Goal: Task Accomplishment & Management: Manage account settings

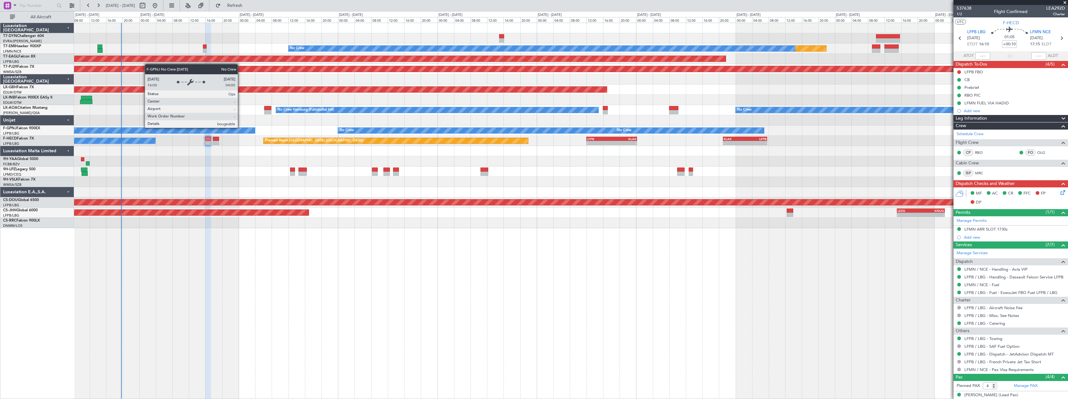
scroll to position [48, 0]
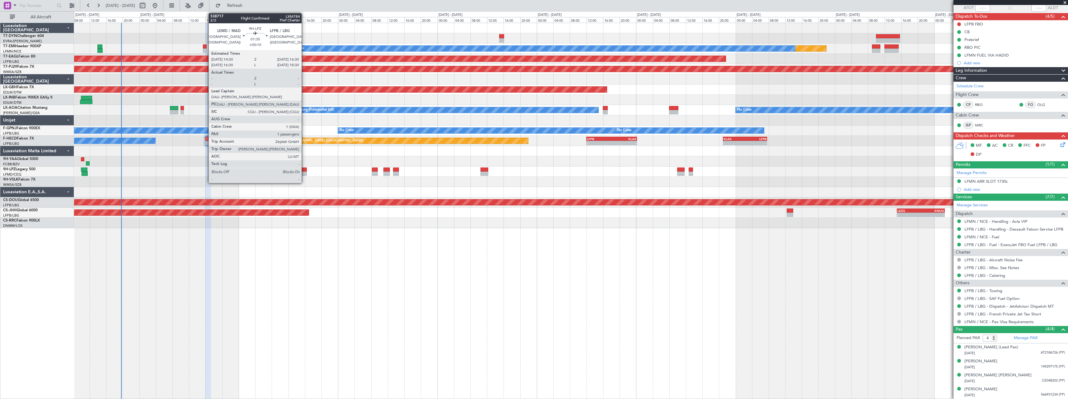
click at [304, 174] on div at bounding box center [302, 174] width 8 height 4
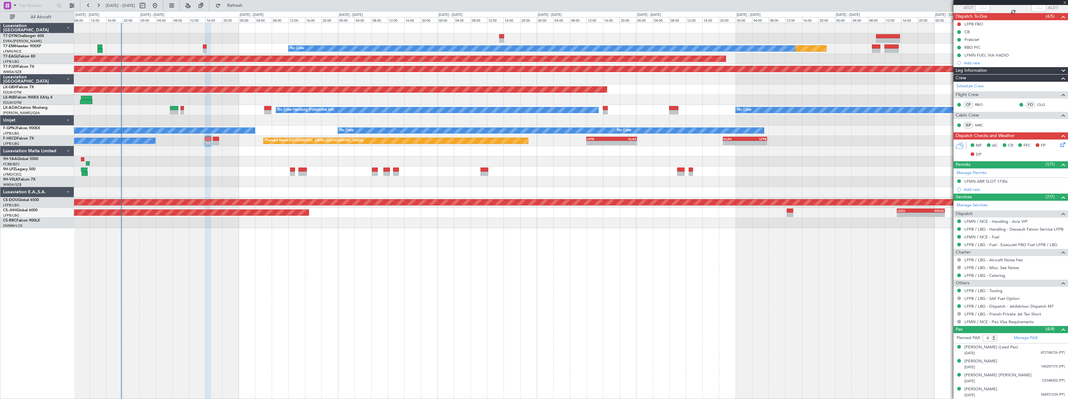
type input "1"
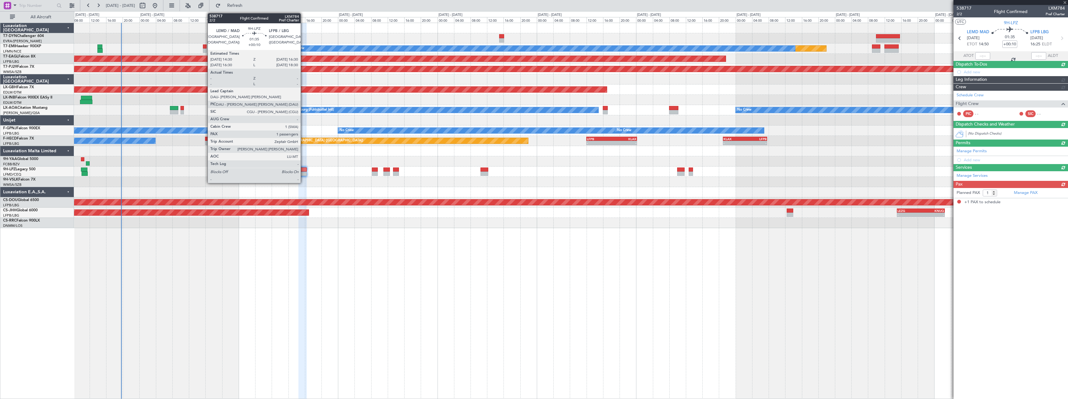
scroll to position [0, 0]
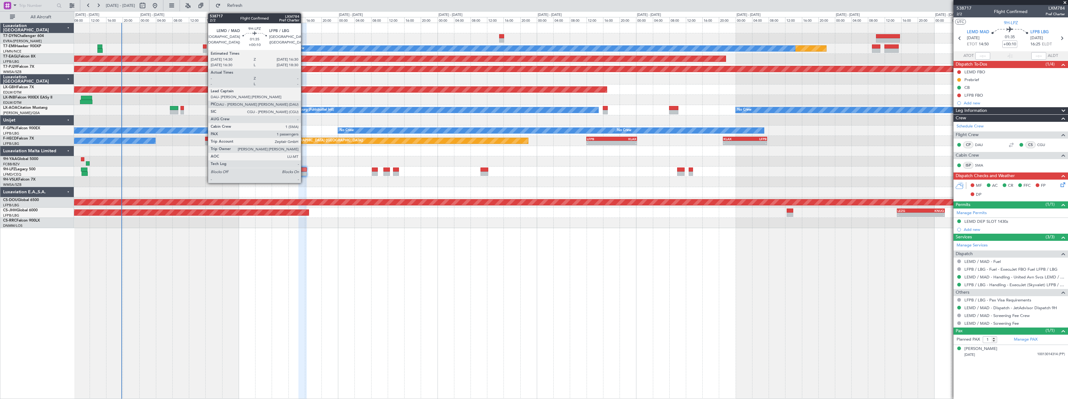
click at [304, 168] on div at bounding box center [302, 170] width 8 height 4
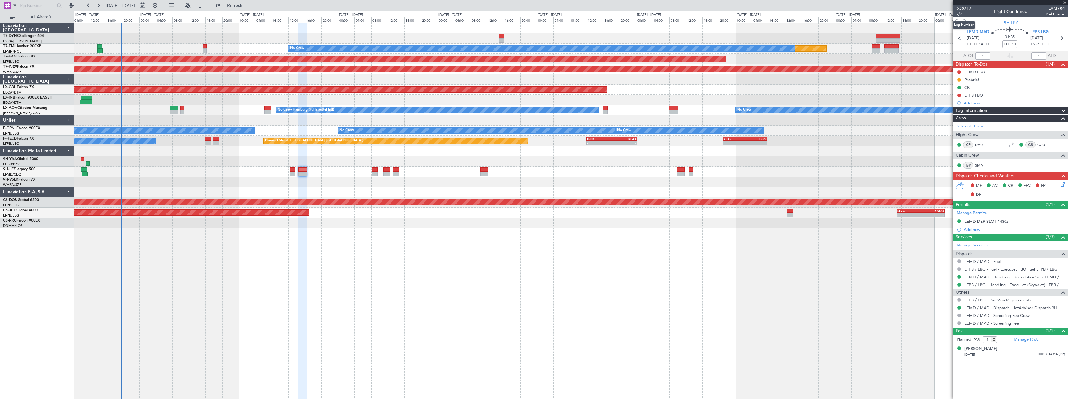
click at [960, 16] on span "2/2" at bounding box center [963, 14] width 15 height 5
click at [250, 10] on button "Refresh" at bounding box center [230, 6] width 37 height 10
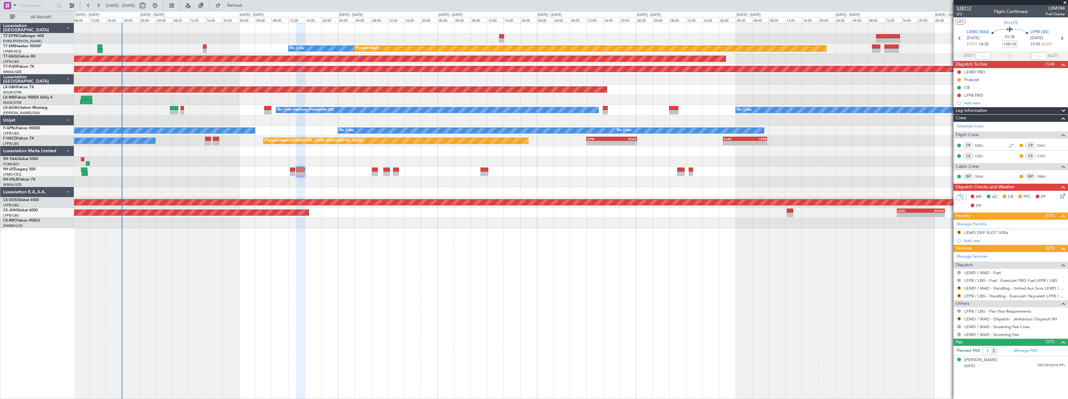
click at [963, 8] on span "538717" at bounding box center [963, 8] width 15 height 7
click at [248, 4] on span "Refresh" at bounding box center [235, 5] width 26 height 4
click at [966, 7] on span "538717" at bounding box center [963, 8] width 15 height 7
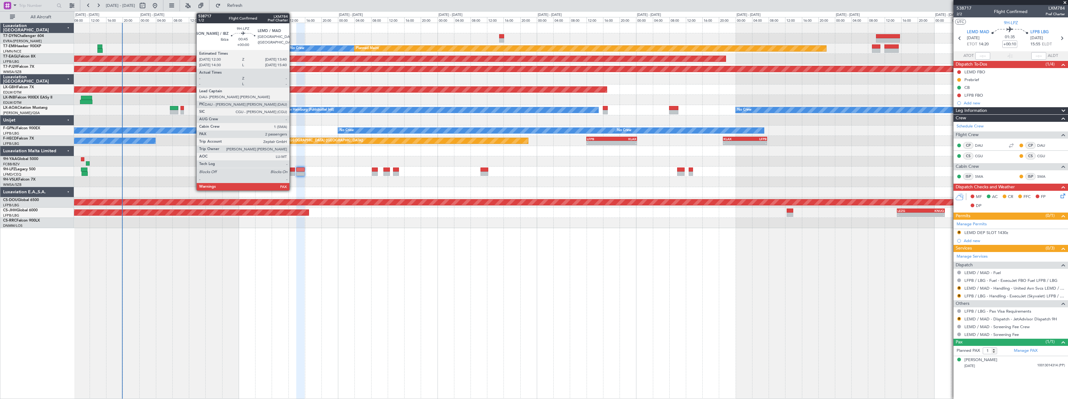
click at [292, 168] on div at bounding box center [292, 170] width 5 height 4
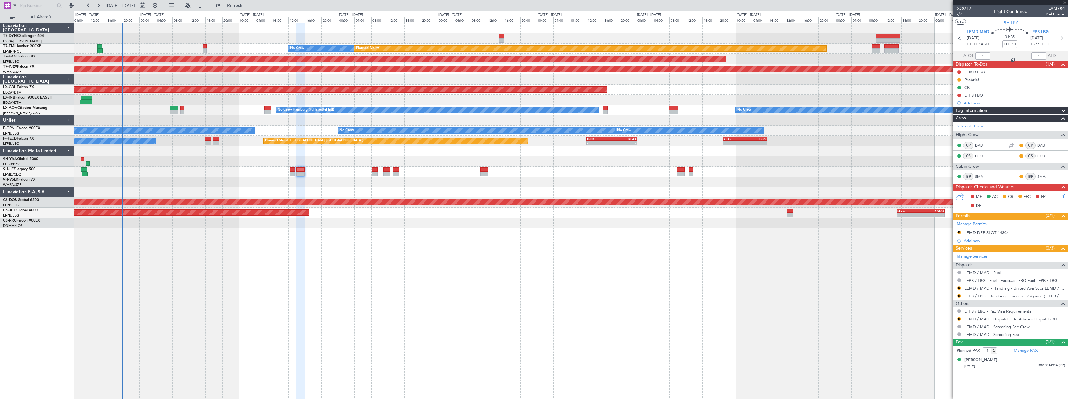
type input "2"
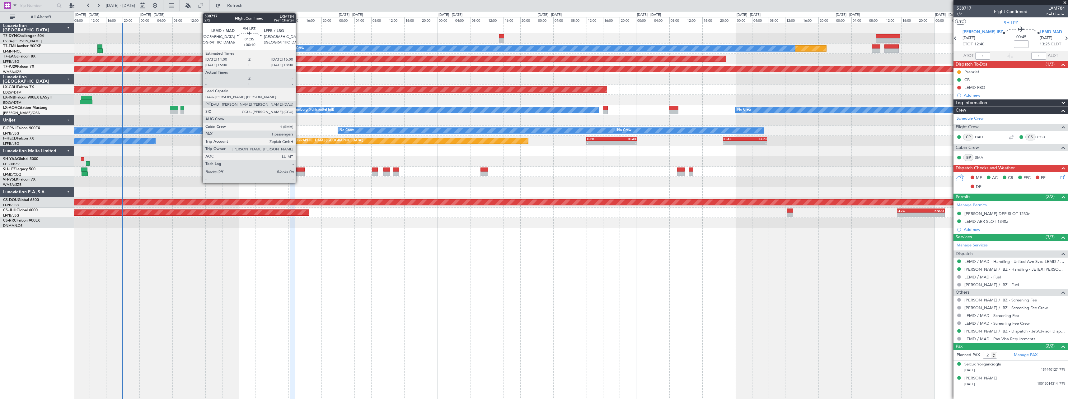
click at [298, 170] on div at bounding box center [300, 170] width 8 height 4
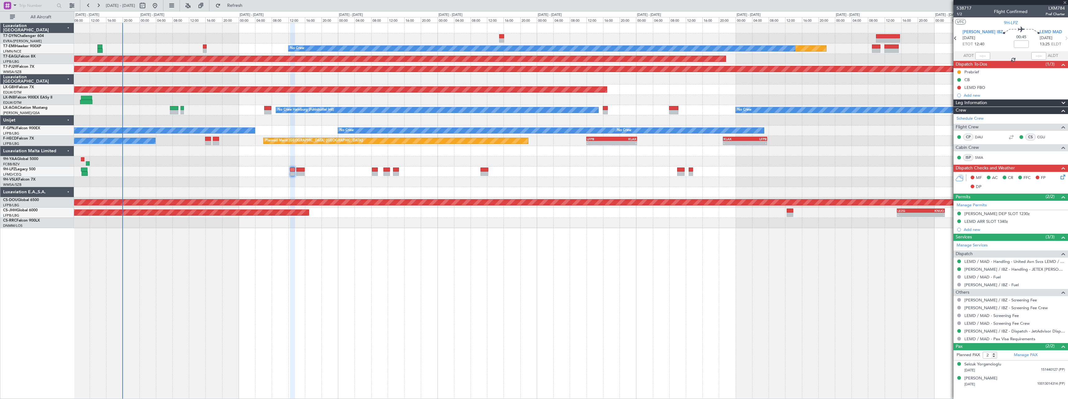
type input "+00:10"
type input "1"
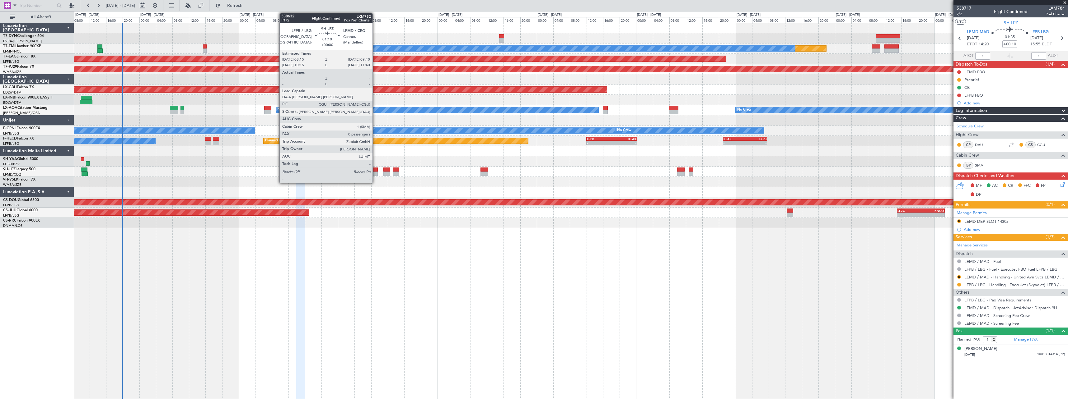
click at [375, 172] on div at bounding box center [375, 174] width 6 height 4
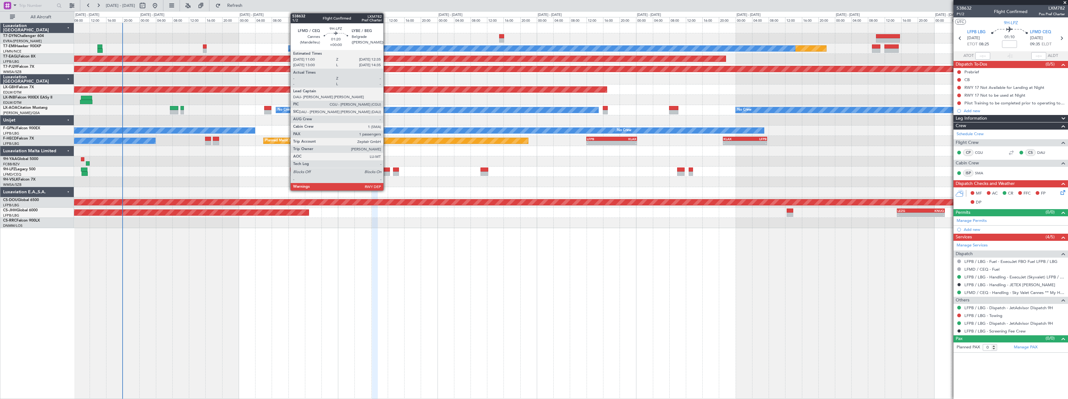
click at [386, 174] on div at bounding box center [386, 174] width 7 height 4
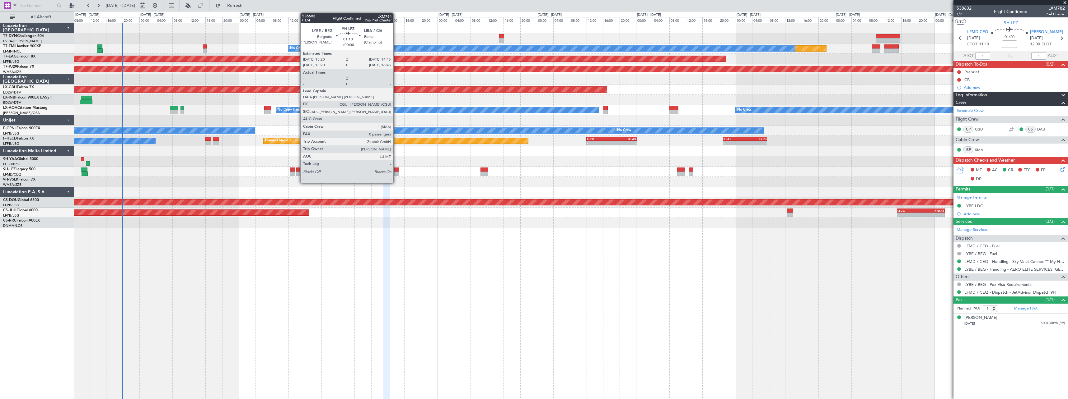
click at [396, 170] on div at bounding box center [396, 170] width 6 height 4
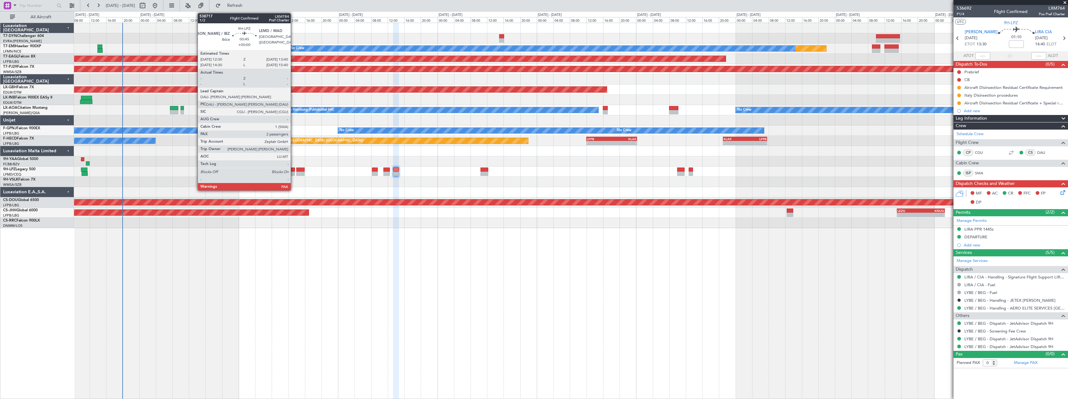
click at [293, 170] on div at bounding box center [292, 170] width 5 height 4
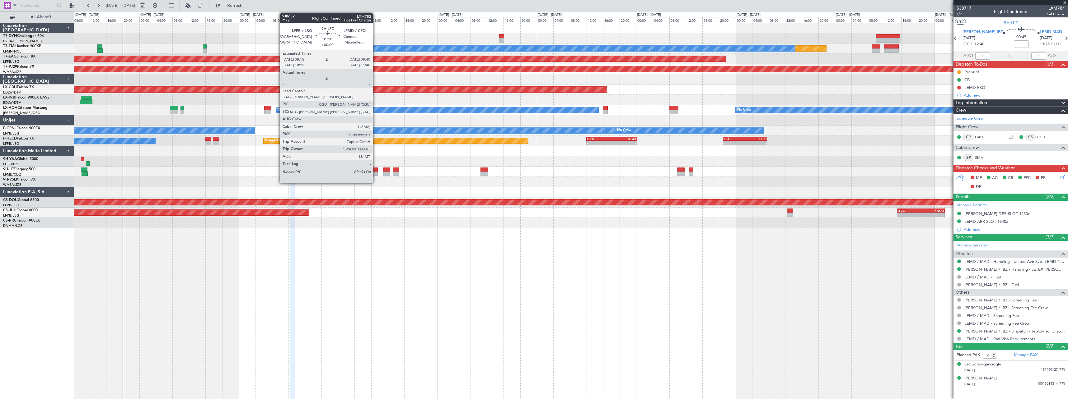
click at [375, 169] on div at bounding box center [375, 170] width 6 height 4
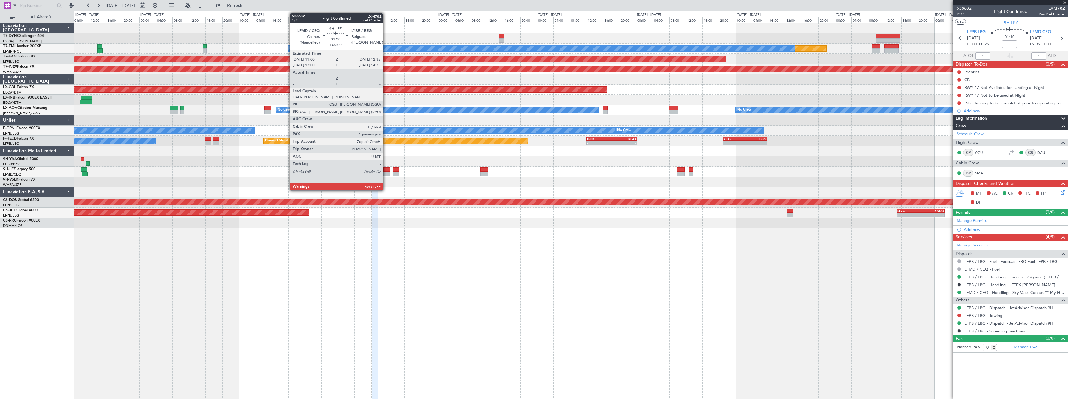
click at [386, 169] on div at bounding box center [386, 170] width 7 height 4
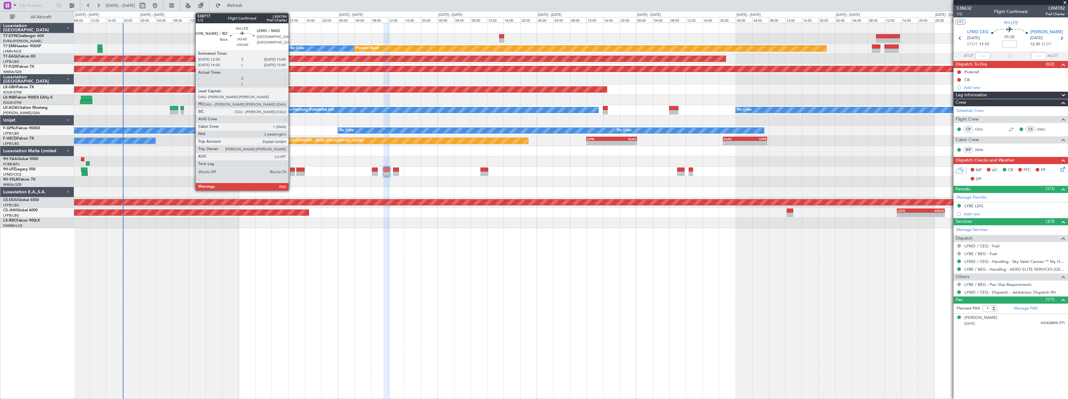
click at [291, 170] on div at bounding box center [292, 170] width 5 height 4
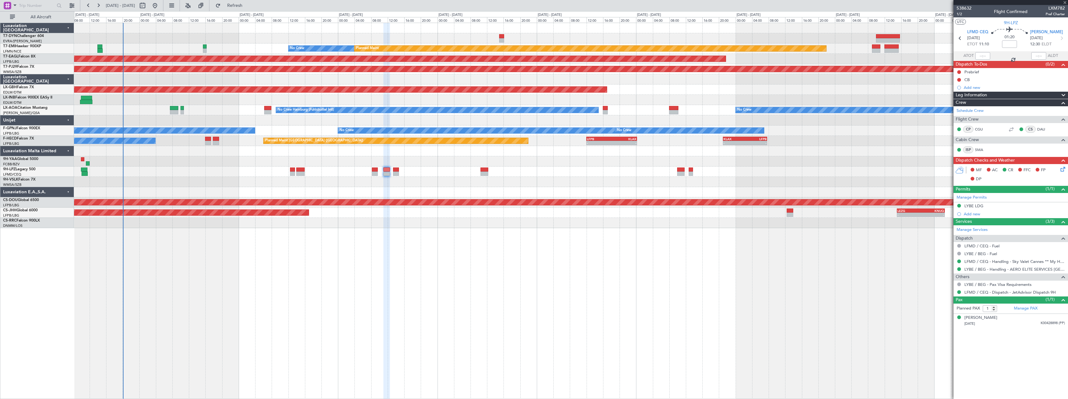
type input "2"
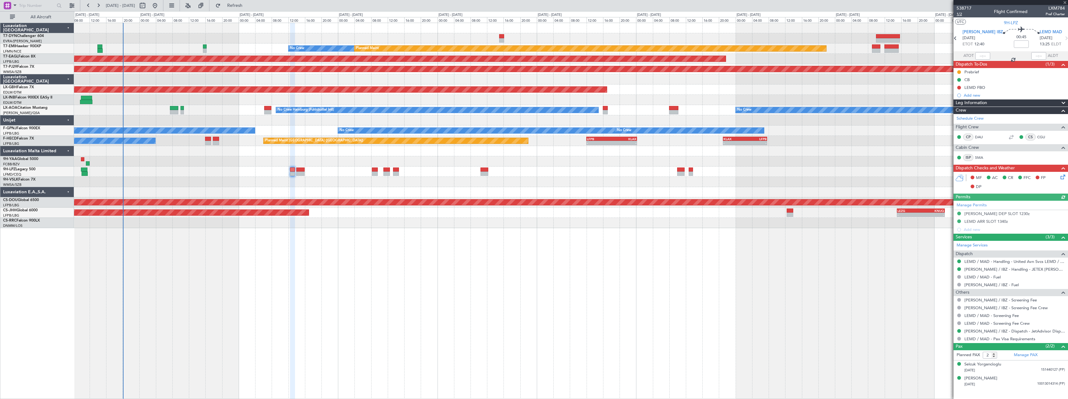
click at [958, 15] on span "1/2" at bounding box center [963, 14] width 15 height 5
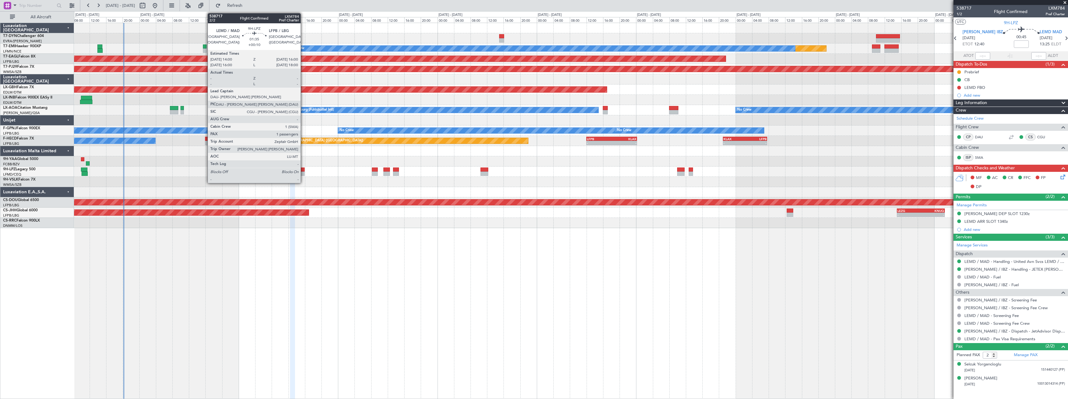
click at [303, 168] on div at bounding box center [300, 170] width 8 height 4
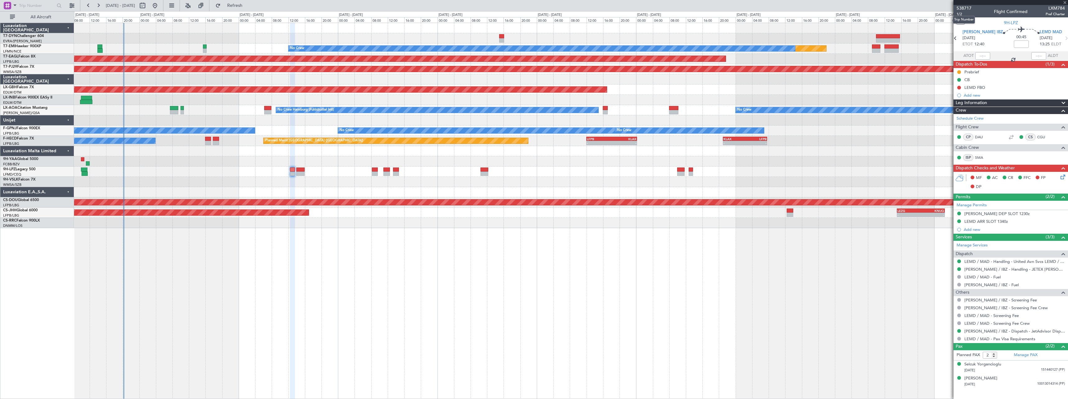
type input "+00:10"
type input "1"
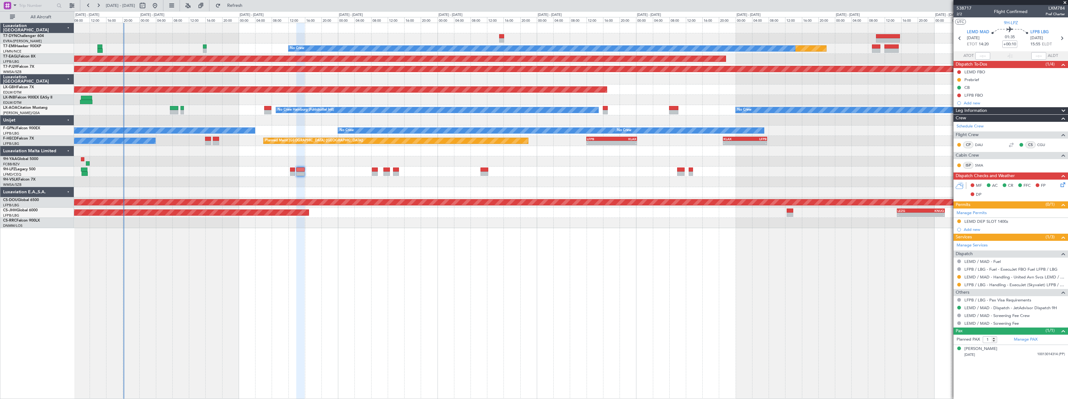
click at [954, 15] on div "538717 2/2 Flight Confirmed LXM784 Pref Charter" at bounding box center [1010, 11] width 114 height 12
click at [956, 15] on div "538717 2/2 Flight Confirmed LXM784 Pref Charter" at bounding box center [1010, 11] width 114 height 12
click at [957, 15] on span "2/2" at bounding box center [963, 14] width 15 height 5
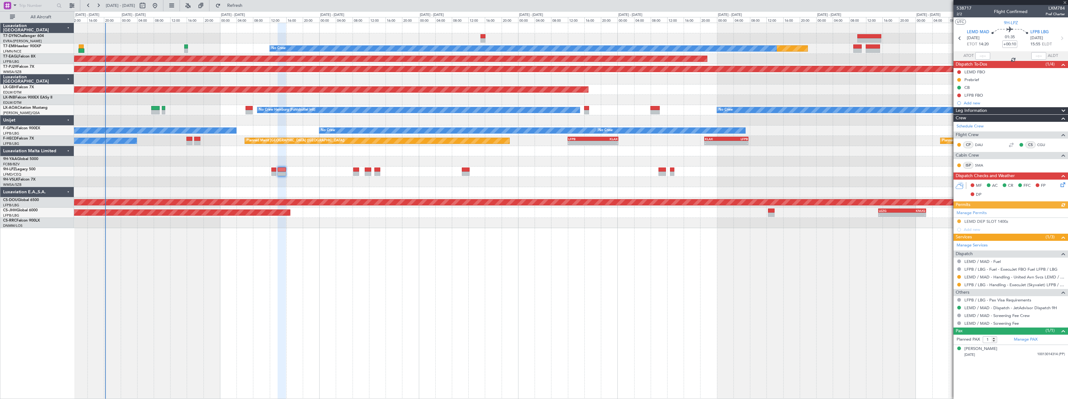
click at [442, 266] on div "Planned Maint No Crew Planned Maint [GEOGRAPHIC_DATA] (Al Maktoum Intl) Planned…" at bounding box center [571, 211] width 994 height 377
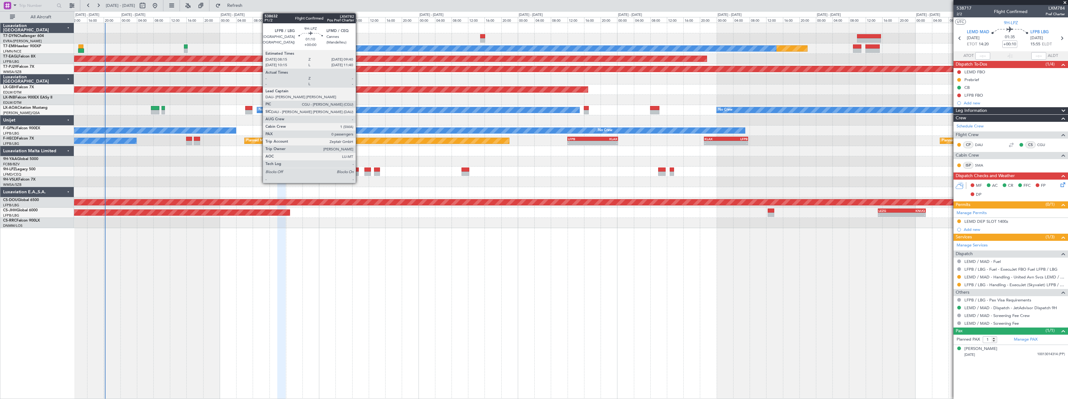
click at [358, 169] on div at bounding box center [356, 170] width 6 height 4
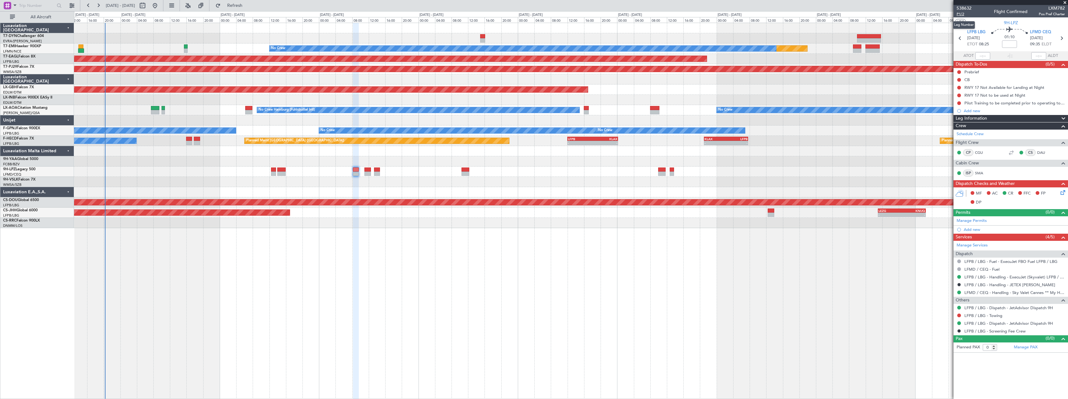
click at [961, 14] on span "P1/2" at bounding box center [963, 14] width 15 height 5
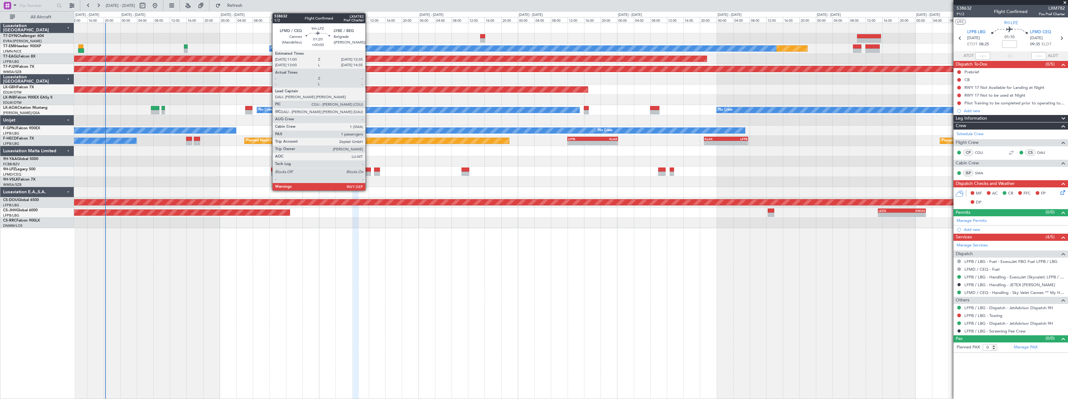
click at [368, 170] on div at bounding box center [367, 170] width 7 height 4
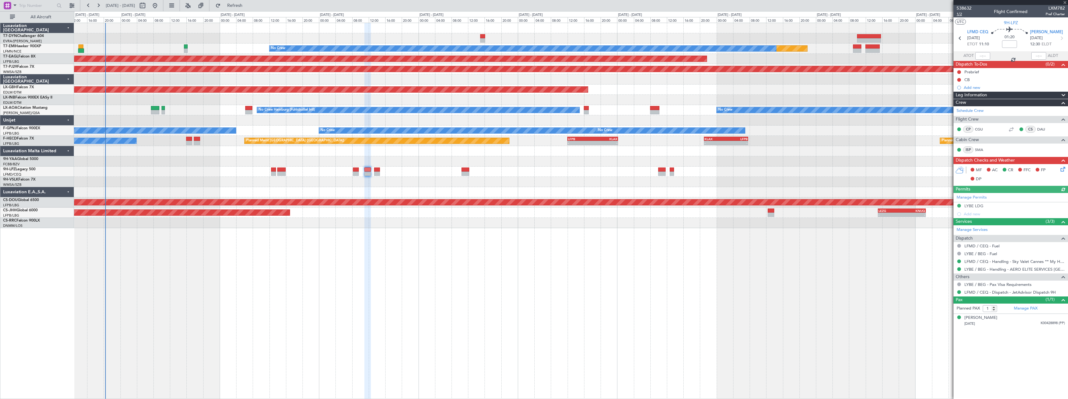
click at [962, 15] on span "1/2" at bounding box center [963, 14] width 15 height 5
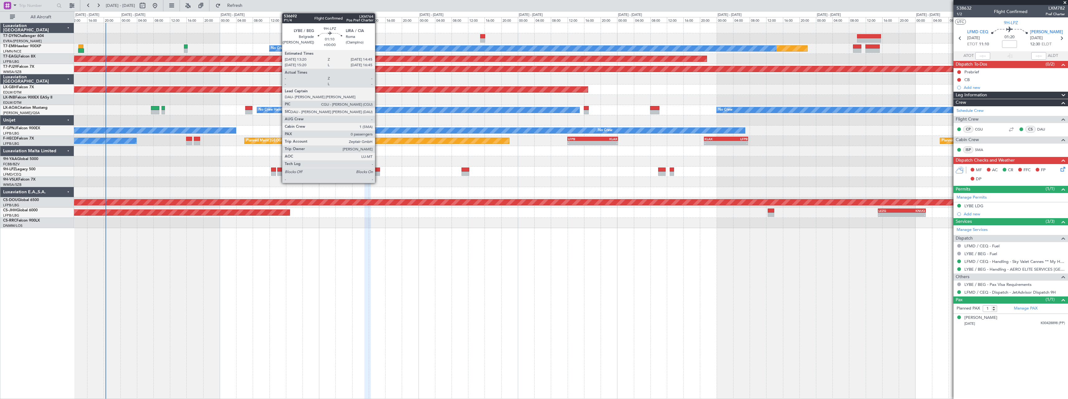
click at [378, 168] on div at bounding box center [377, 170] width 6 height 4
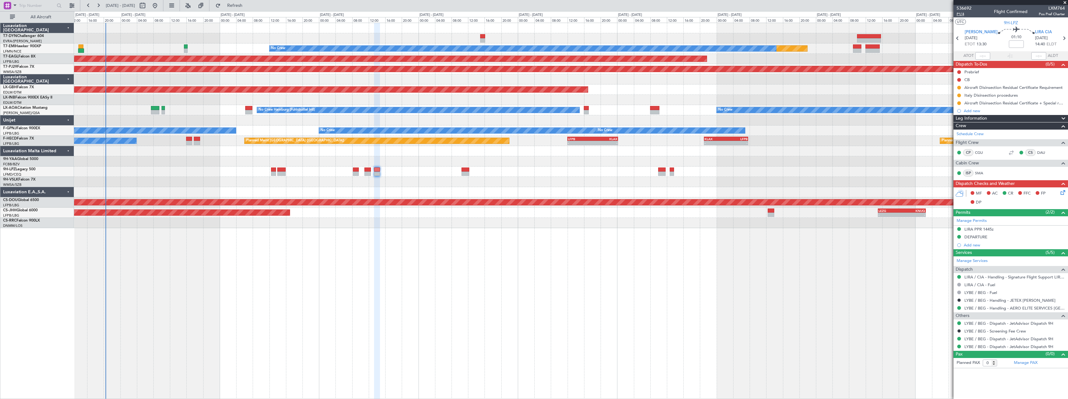
click at [958, 14] on span "P1/4" at bounding box center [963, 14] width 15 height 5
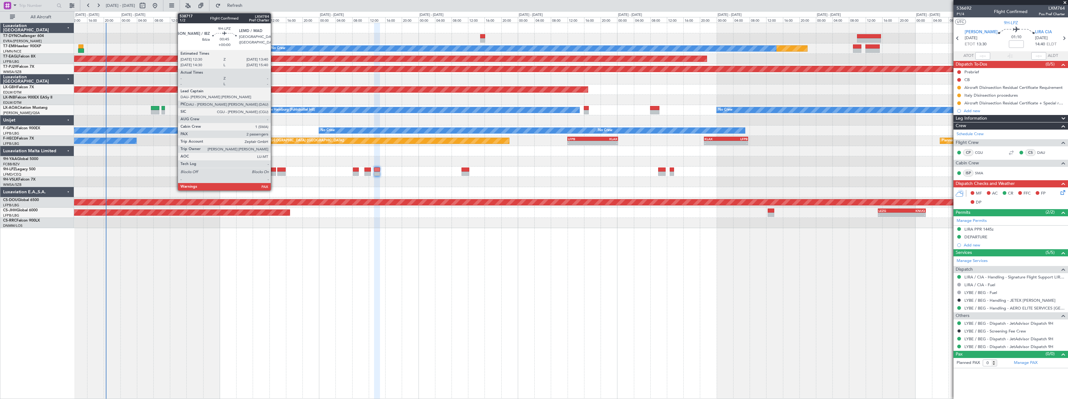
click at [273, 168] on div at bounding box center [273, 170] width 5 height 4
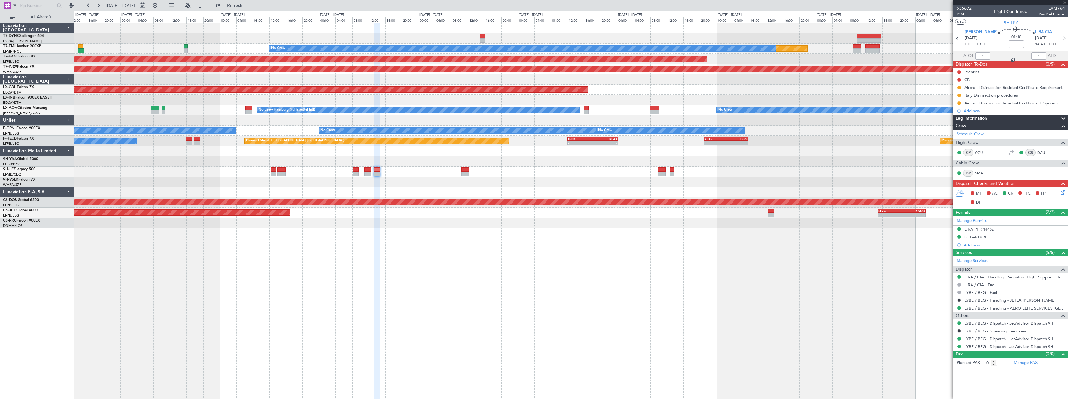
type input "2"
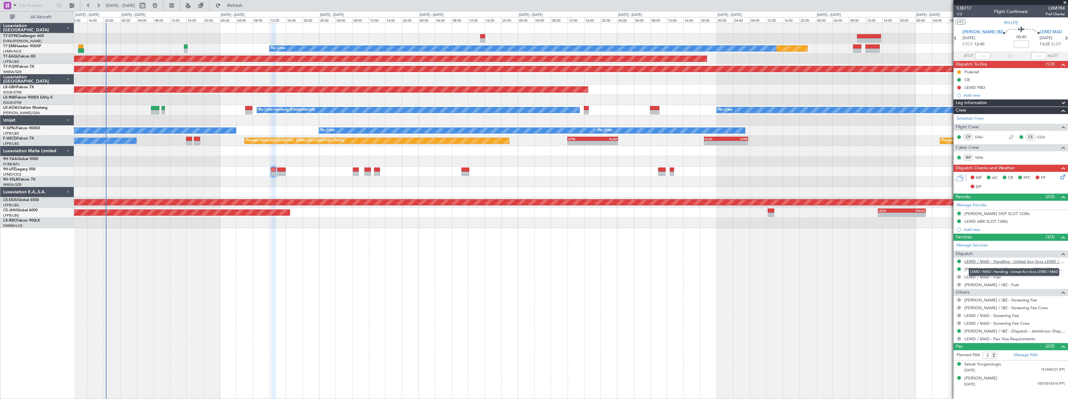
click at [1051, 263] on link "LEMD / MAD - Handling - United Avn Svcs LEMD / MAD" at bounding box center [1014, 261] width 100 height 5
click at [1023, 270] on link "[PERSON_NAME] / IBZ - Handling - JETEX [PERSON_NAME]" at bounding box center [1014, 269] width 100 height 5
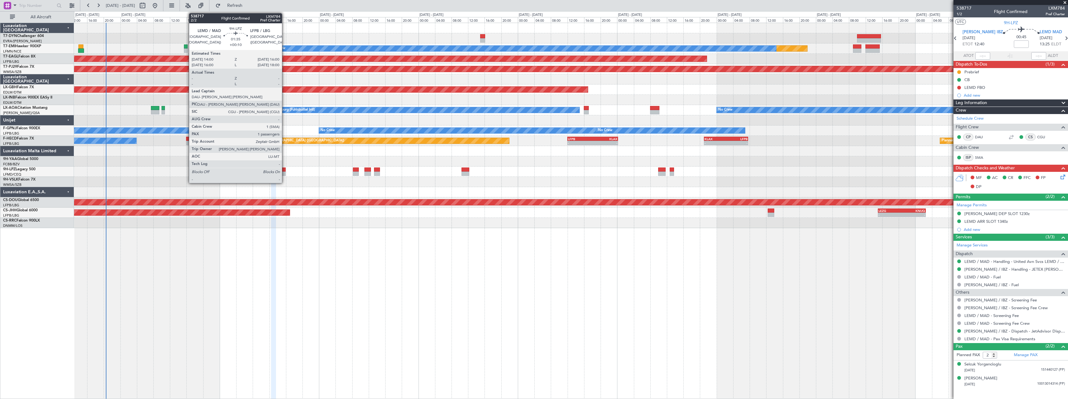
click at [285, 169] on div at bounding box center [281, 170] width 8 height 4
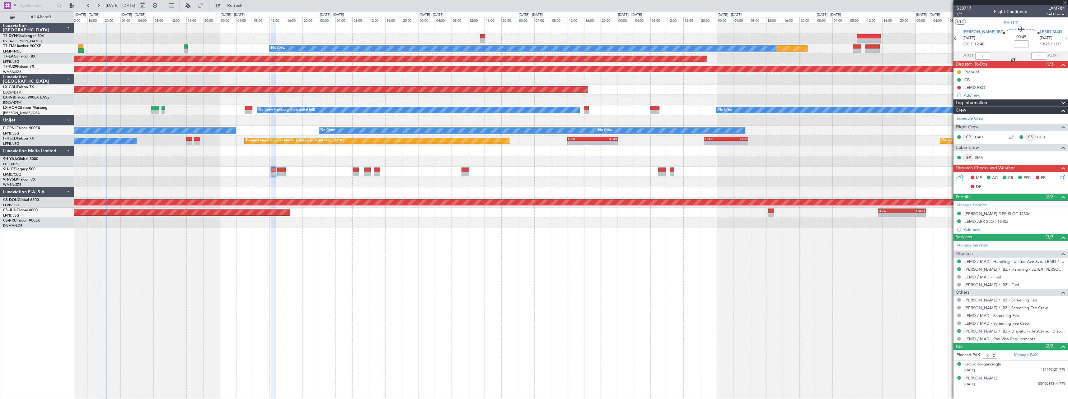
type input "+00:10"
type input "1"
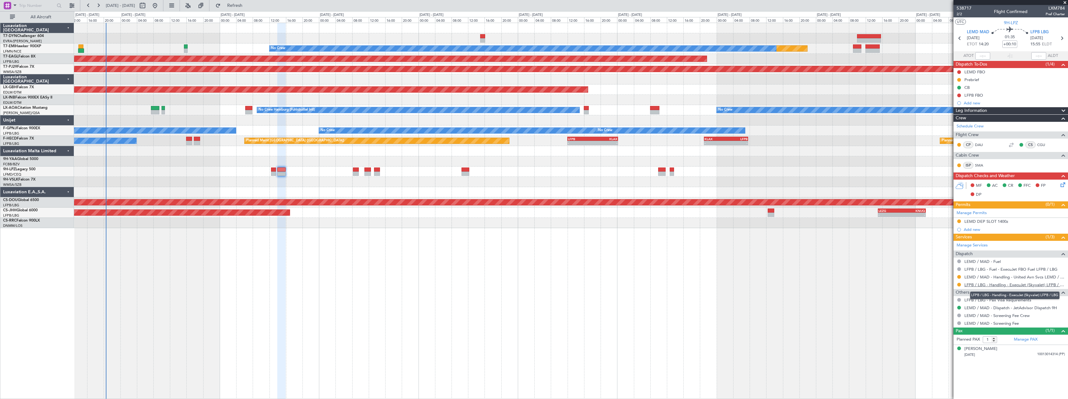
click at [1032, 286] on link "LFPB / LBG - Handling - ExecuJet (Skyvalet) LFPB / LBG" at bounding box center [1014, 284] width 100 height 5
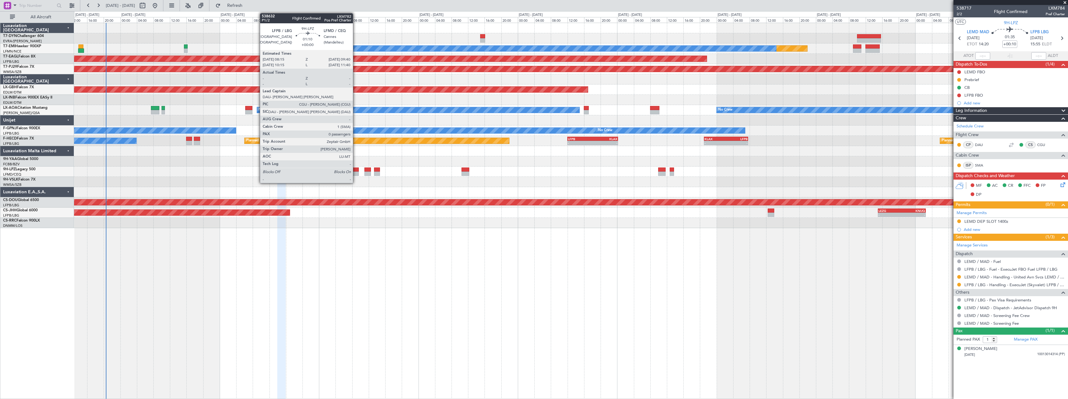
click at [356, 171] on div at bounding box center [356, 170] width 6 height 4
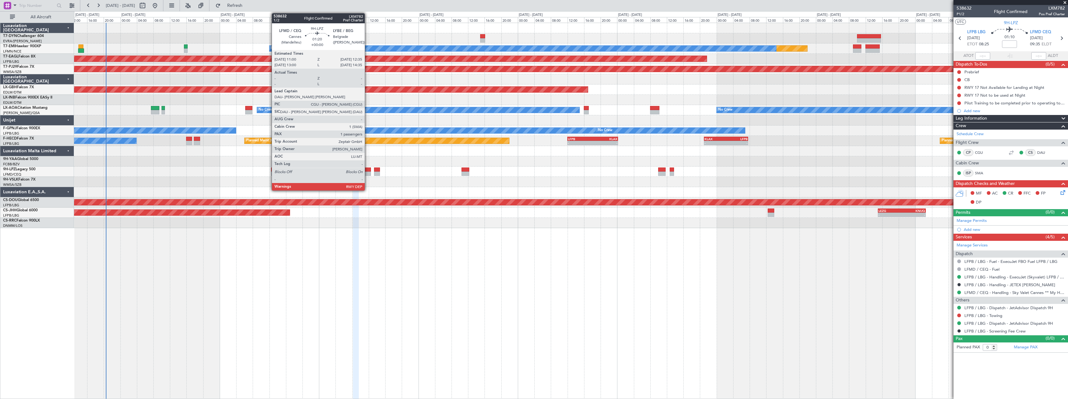
click at [367, 174] on div at bounding box center [367, 174] width 7 height 4
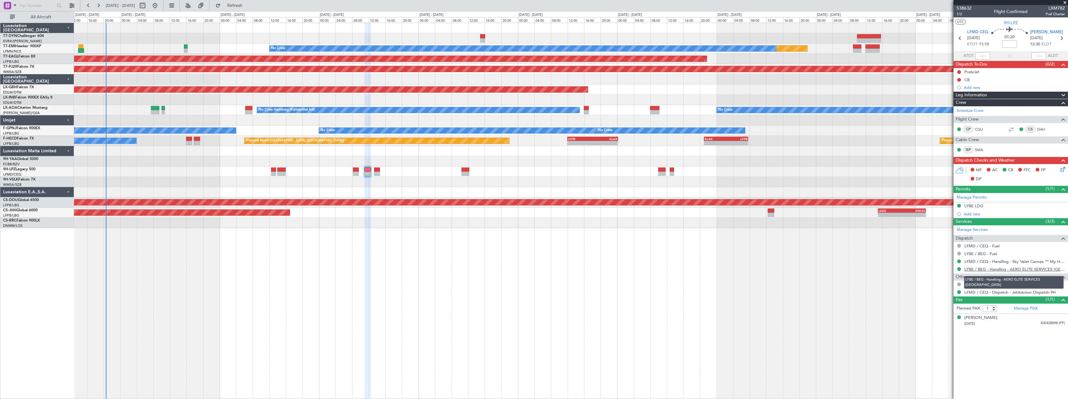
click at [1002, 269] on link "LYBE / BEG - Handling - AERO ELITE SERVICES [GEOGRAPHIC_DATA]" at bounding box center [1014, 269] width 100 height 5
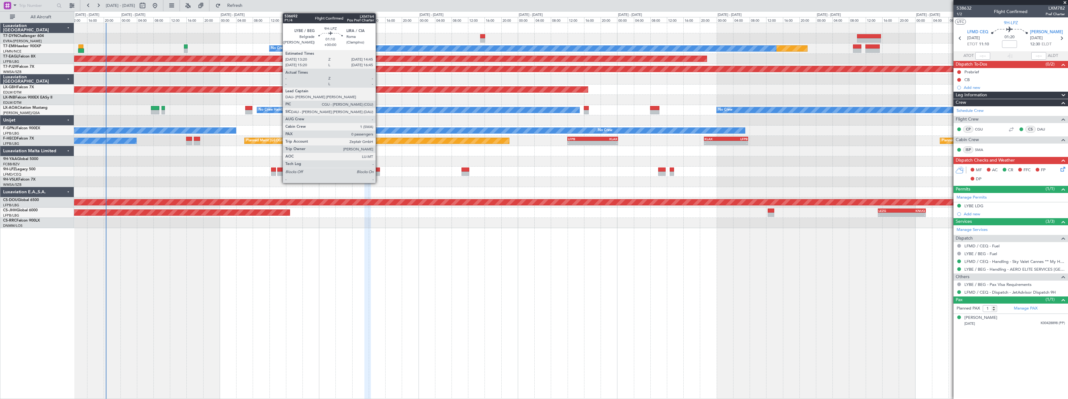
click at [378, 168] on div at bounding box center [377, 170] width 6 height 4
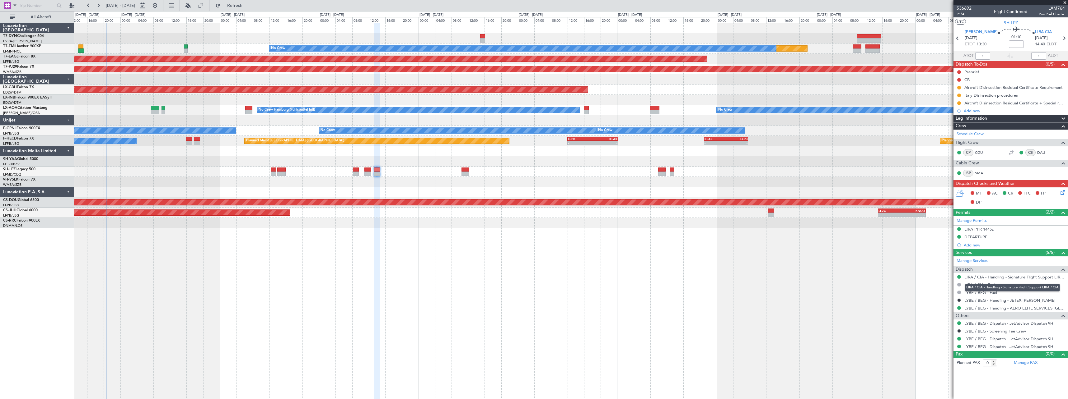
click at [1052, 277] on link "LIRA / CIA - Handling - Signature Flight Support LIRA / CIA" at bounding box center [1014, 277] width 100 height 5
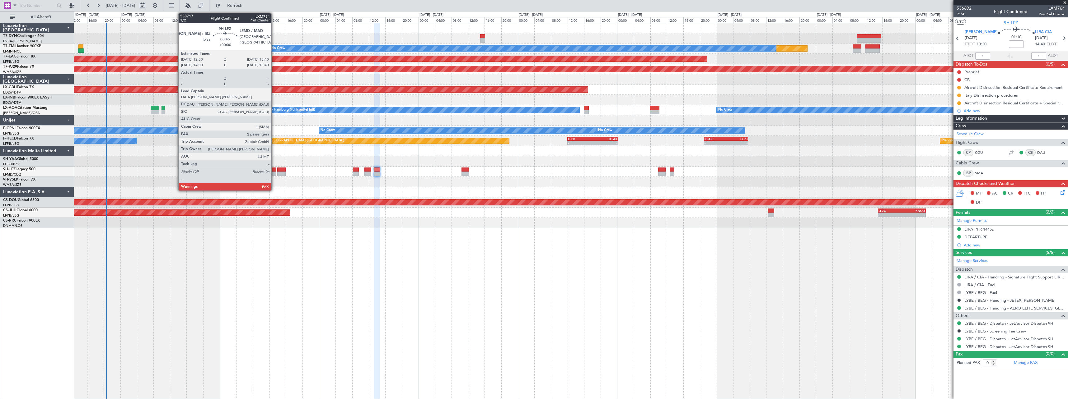
click at [274, 170] on div at bounding box center [273, 170] width 5 height 4
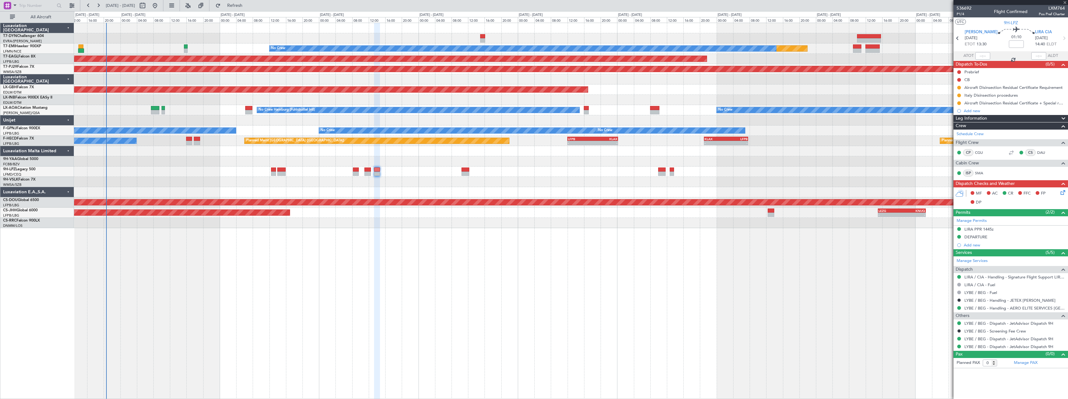
type input "2"
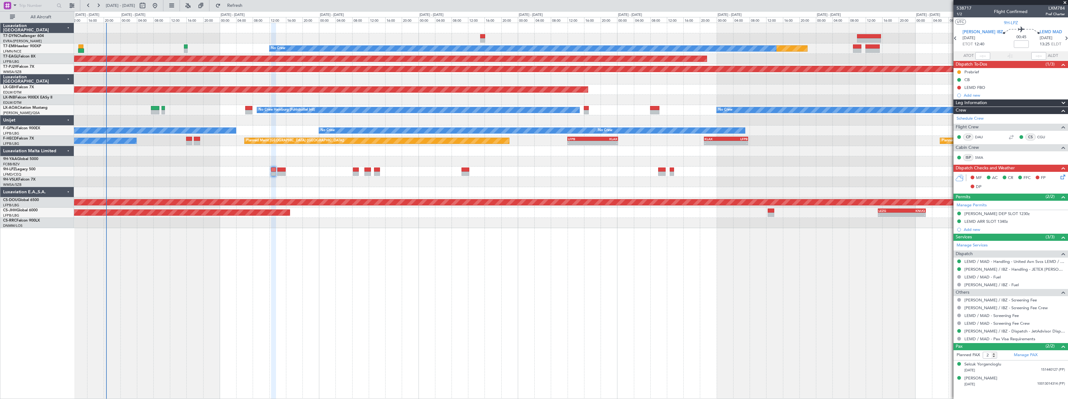
click at [1064, 178] on icon at bounding box center [1061, 176] width 5 height 5
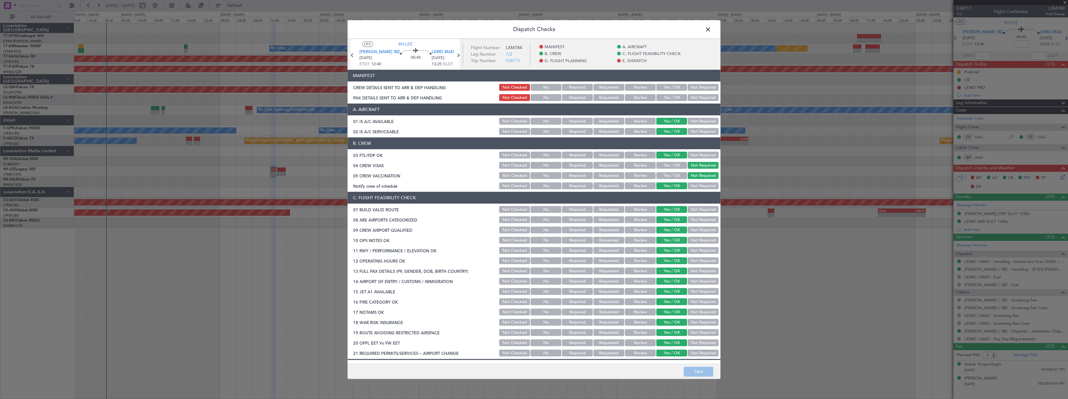
click at [677, 88] on button "Yes / OK" at bounding box center [671, 87] width 31 height 7
click at [672, 97] on button "Yes / OK" at bounding box center [671, 98] width 31 height 7
click at [702, 371] on button "Save" at bounding box center [698, 372] width 30 height 10
click at [711, 32] on span at bounding box center [711, 31] width 0 height 12
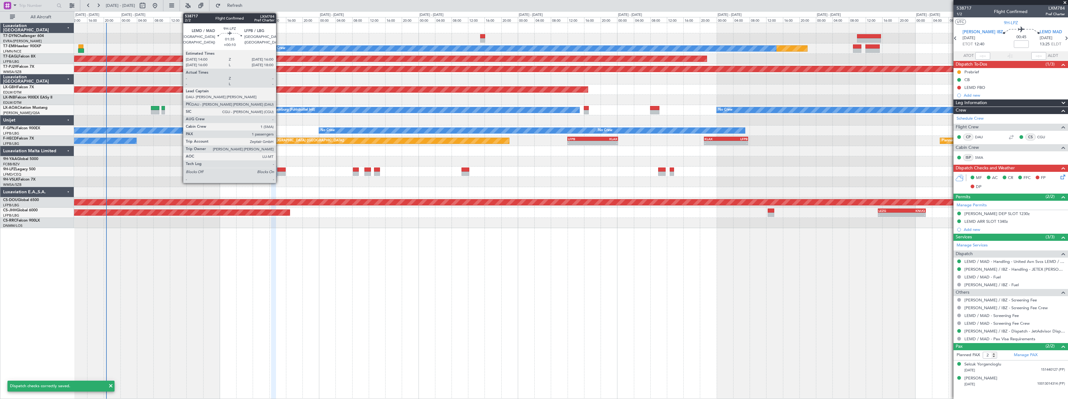
click at [279, 172] on div at bounding box center [281, 174] width 8 height 4
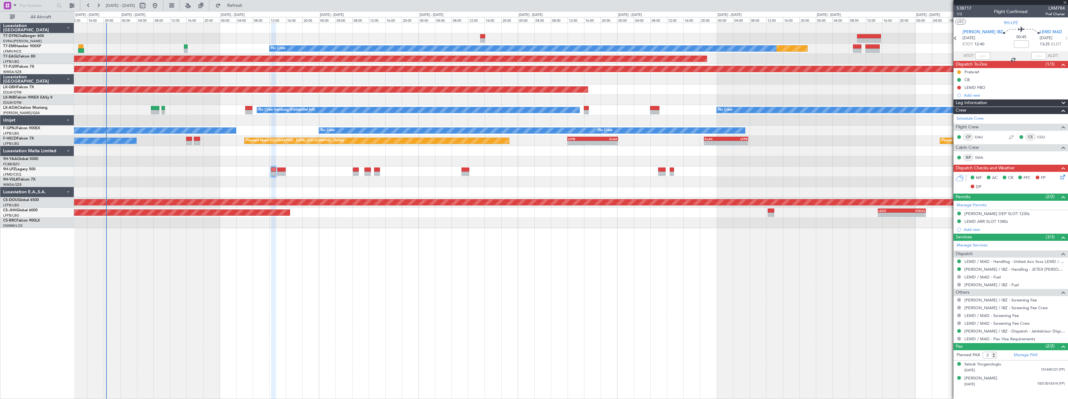
type input "+00:10"
type input "1"
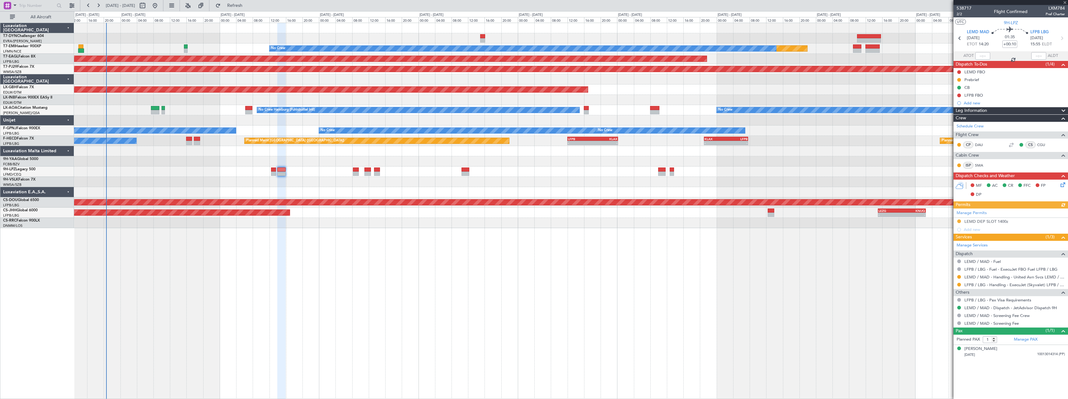
click at [1063, 182] on icon at bounding box center [1061, 183] width 5 height 5
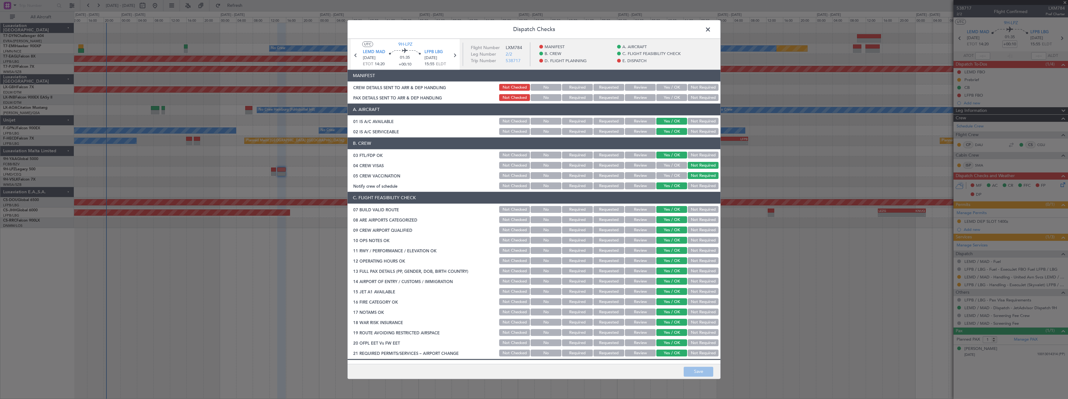
click at [676, 88] on button "Yes / OK" at bounding box center [671, 87] width 31 height 7
click at [672, 98] on button "Yes / OK" at bounding box center [671, 98] width 31 height 7
click at [694, 368] on button "Save" at bounding box center [698, 372] width 30 height 10
click at [711, 30] on span at bounding box center [711, 31] width 0 height 12
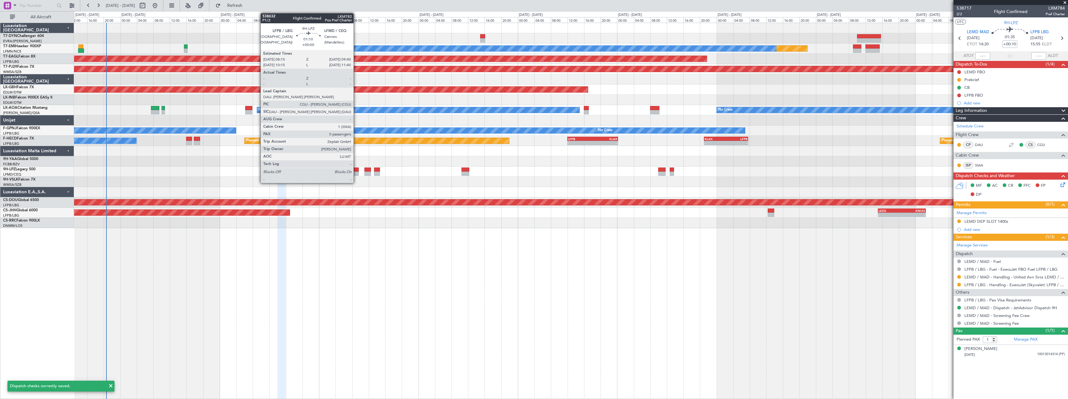
click at [356, 170] on div at bounding box center [356, 170] width 6 height 4
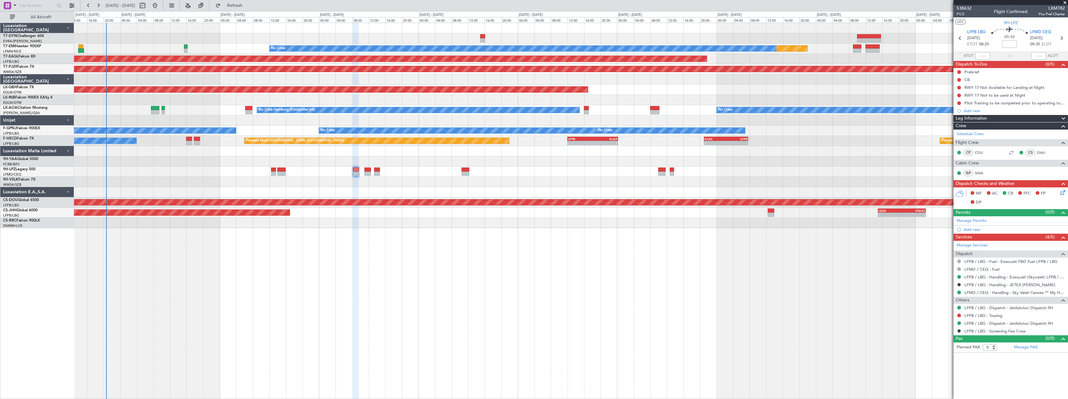
click at [1063, 193] on icon at bounding box center [1061, 191] width 5 height 5
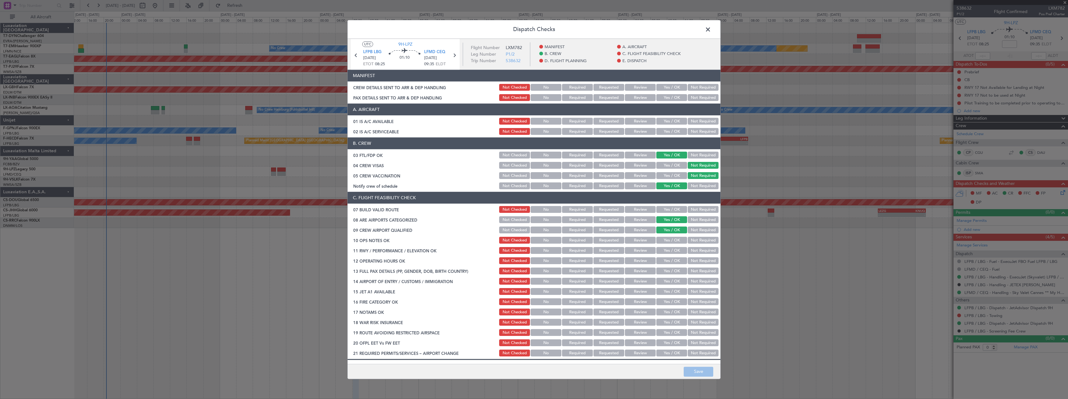
click at [670, 84] on button "Yes / OK" at bounding box center [671, 87] width 31 height 7
click at [671, 96] on button "Yes / OK" at bounding box center [671, 98] width 31 height 7
click at [698, 374] on button "Save" at bounding box center [698, 372] width 30 height 10
click at [711, 29] on span at bounding box center [711, 31] width 0 height 12
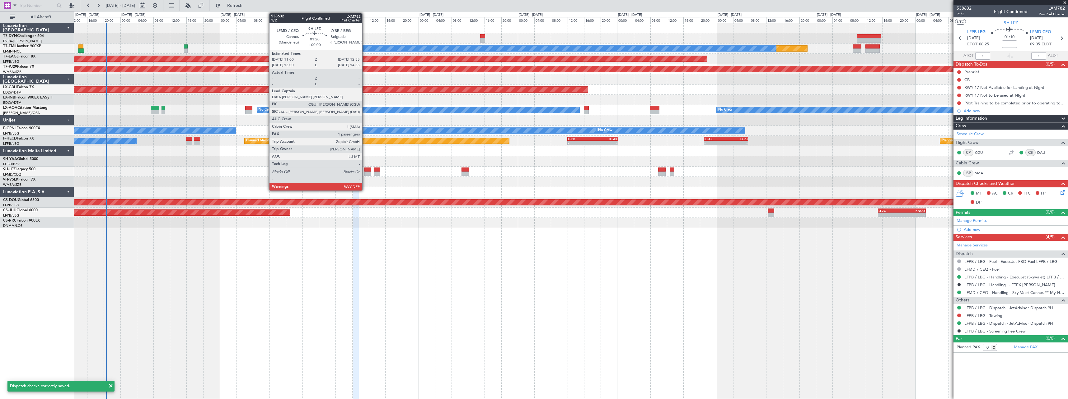
click at [365, 173] on div at bounding box center [367, 174] width 7 height 4
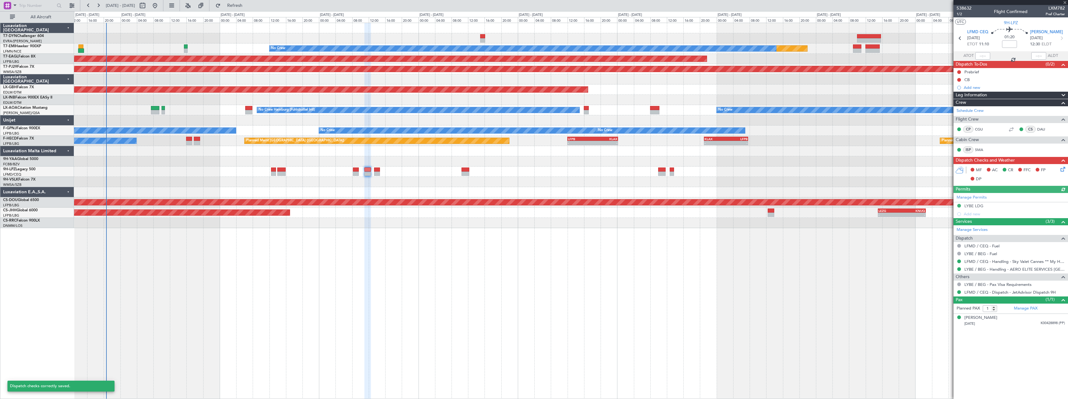
click at [1064, 169] on icon at bounding box center [1061, 168] width 5 height 5
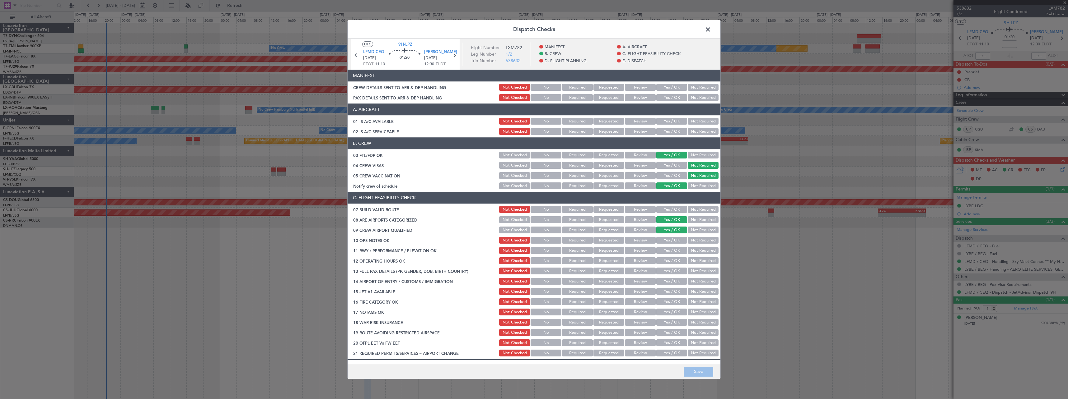
click at [669, 86] on button "Yes / OK" at bounding box center [671, 87] width 31 height 7
click at [669, 97] on button "Yes / OK" at bounding box center [671, 98] width 31 height 7
click at [702, 372] on button "Save" at bounding box center [698, 372] width 30 height 10
click at [713, 30] on header "Dispatch Checks" at bounding box center [533, 29] width 373 height 19
click at [711, 31] on span at bounding box center [711, 31] width 0 height 12
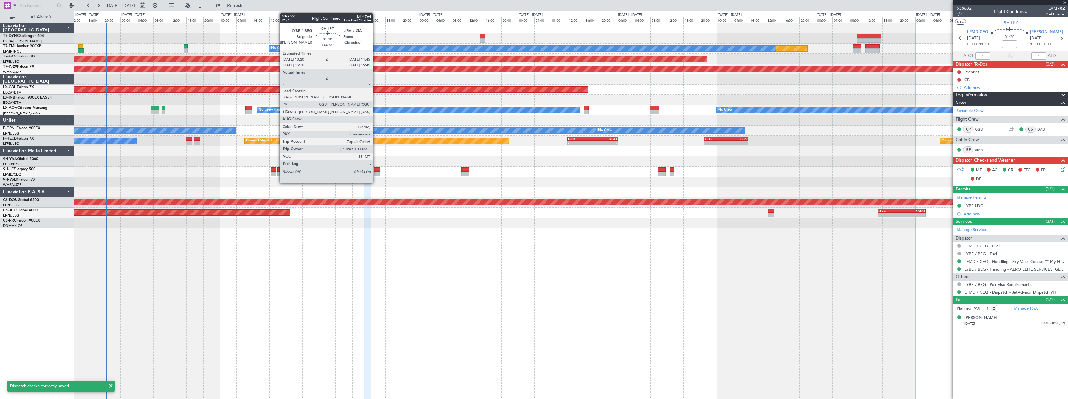
click at [375, 168] on div at bounding box center [377, 170] width 6 height 4
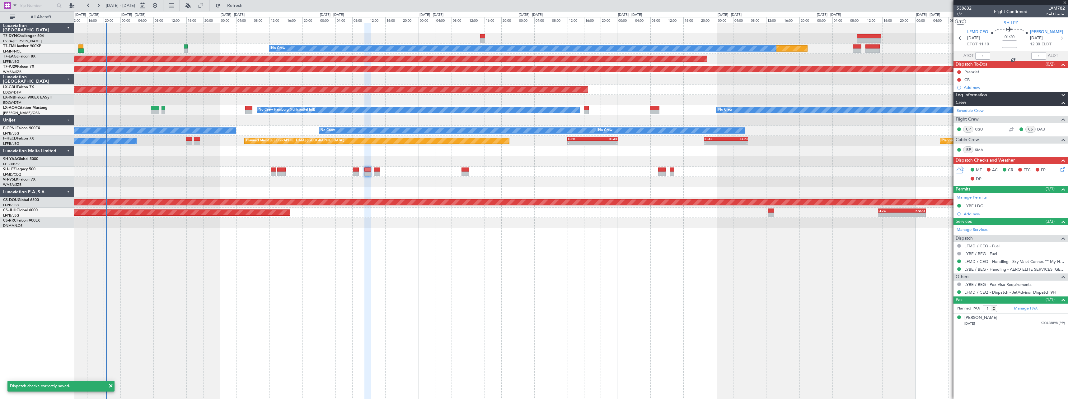
type input "0"
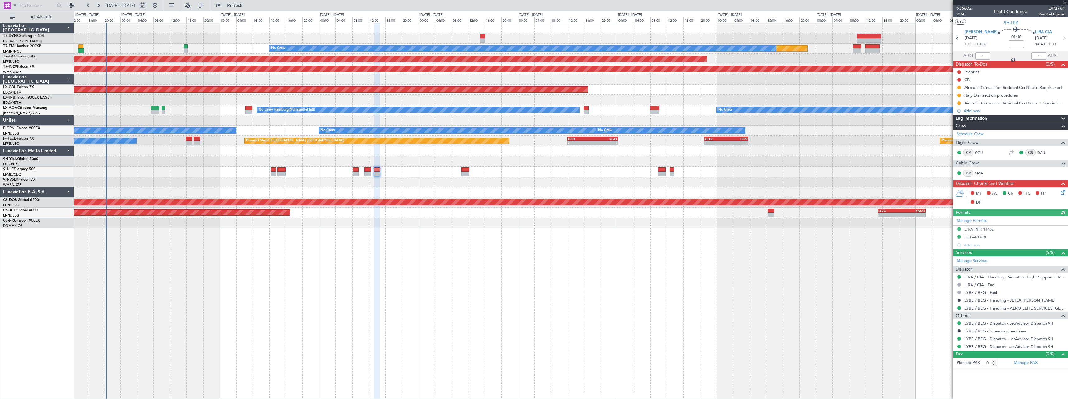
click at [1061, 194] on icon at bounding box center [1061, 191] width 5 height 5
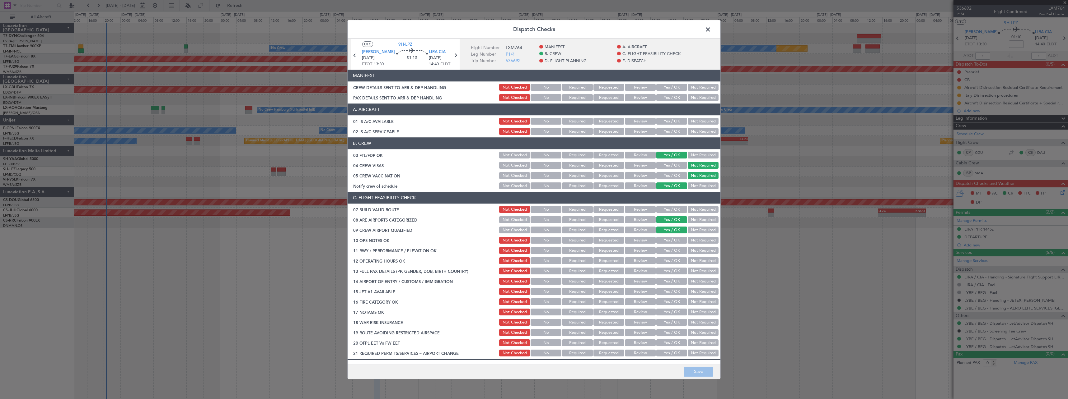
click at [661, 87] on button "Yes / OK" at bounding box center [671, 87] width 31 height 7
click at [664, 97] on button "Yes / OK" at bounding box center [671, 98] width 31 height 7
click at [711, 368] on button "Save" at bounding box center [698, 372] width 30 height 10
click at [711, 29] on span at bounding box center [711, 31] width 0 height 12
